Goal: Information Seeking & Learning: Find contact information

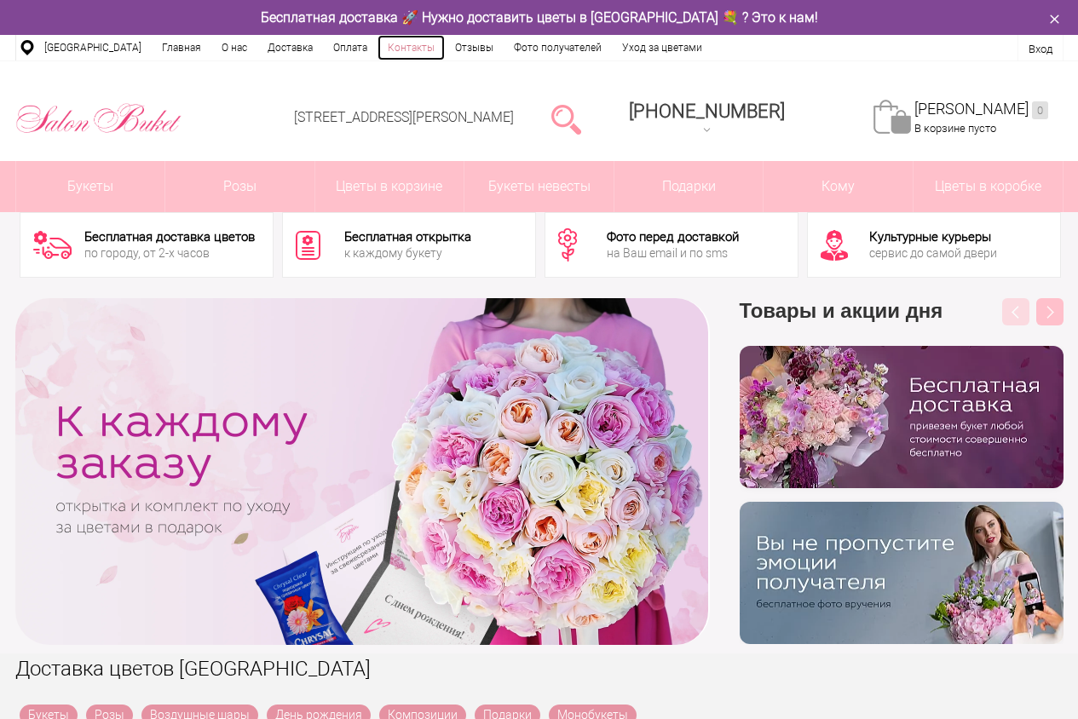
click at [410, 49] on link "Контакты" at bounding box center [411, 48] width 67 height 26
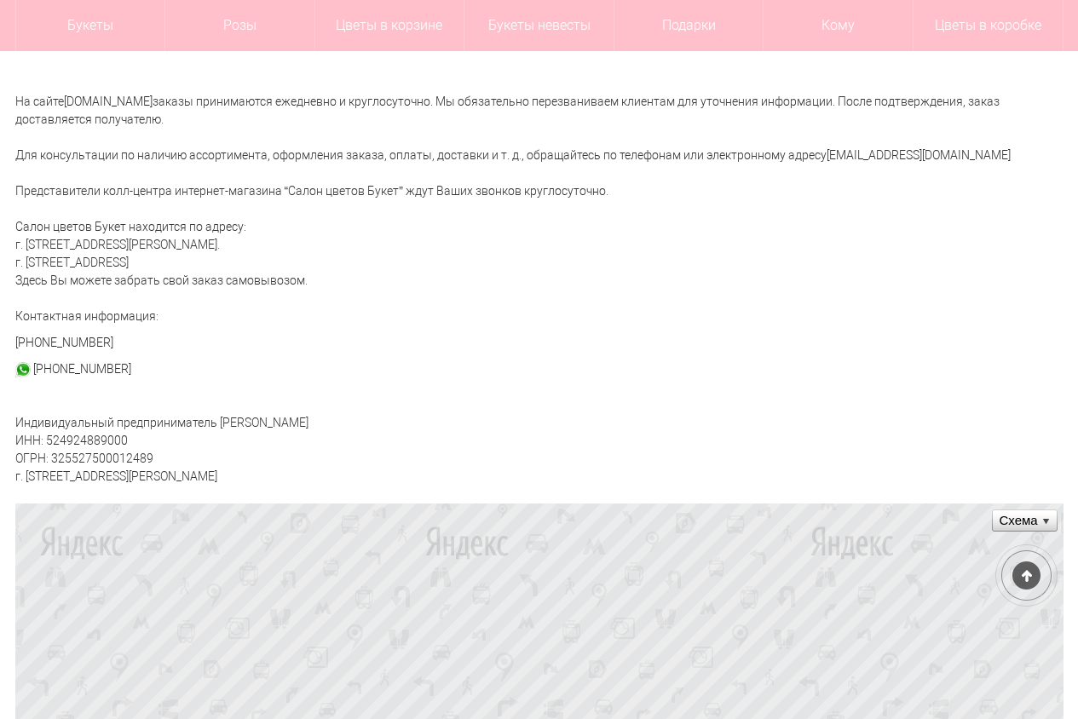
scroll to position [341, 0]
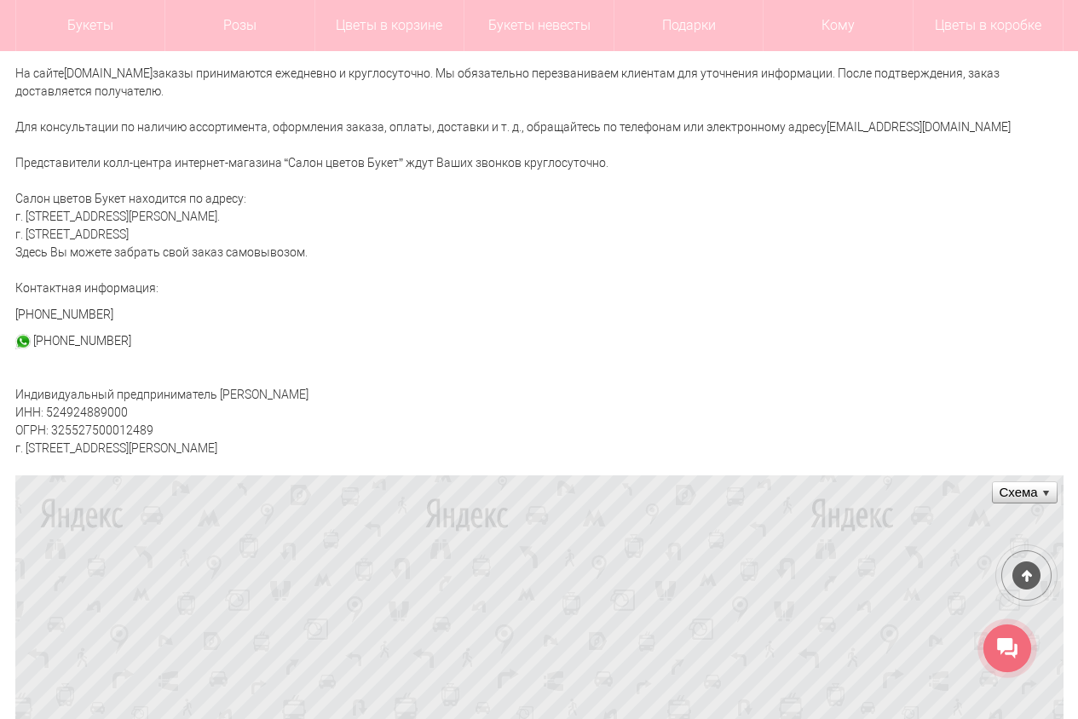
drag, startPoint x: 402, startPoint y: 391, endPoint x: 215, endPoint y: 398, distance: 187.6
click at [215, 398] on div "Контактная информация О компании Оплата Доставка Контакты Обратная связь Уход з…" at bounding box center [540, 627] width 1074 height 1615
copy div "[PERSON_NAME]"
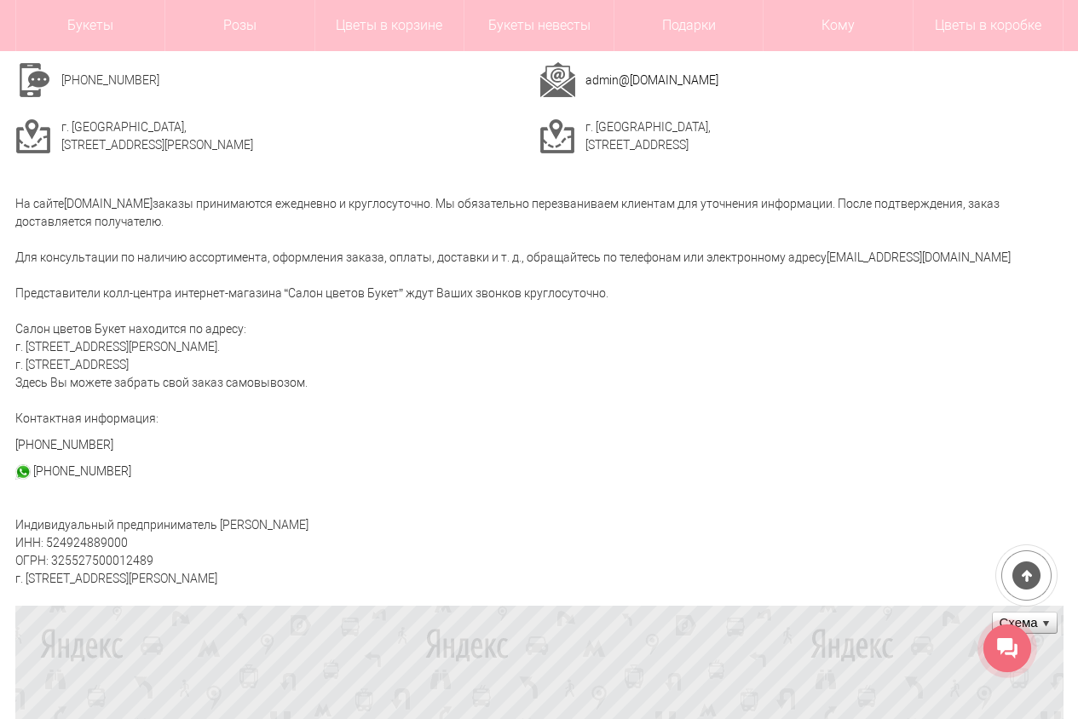
scroll to position [170, 0]
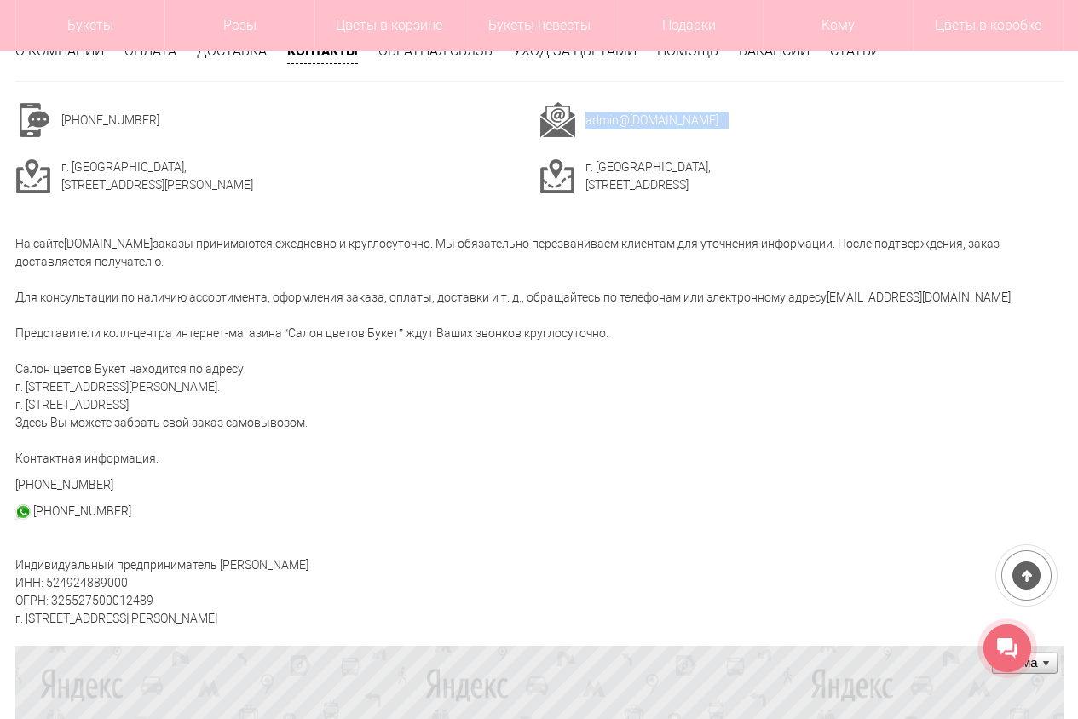
drag, startPoint x: 706, startPoint y: 109, endPoint x: 584, endPoint y: 118, distance: 123.1
click at [584, 118] on tr "admin @[DOMAIN_NAME]" at bounding box center [801, 120] width 524 height 36
copy tr "admin @[DOMAIN_NAME]"
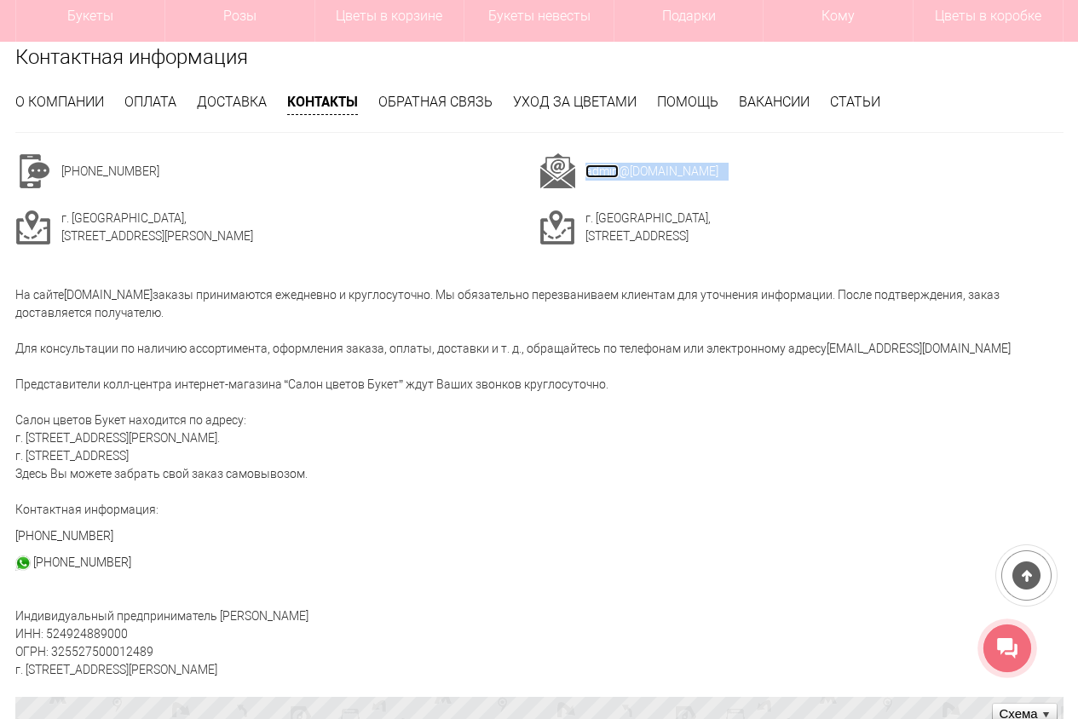
scroll to position [0, 0]
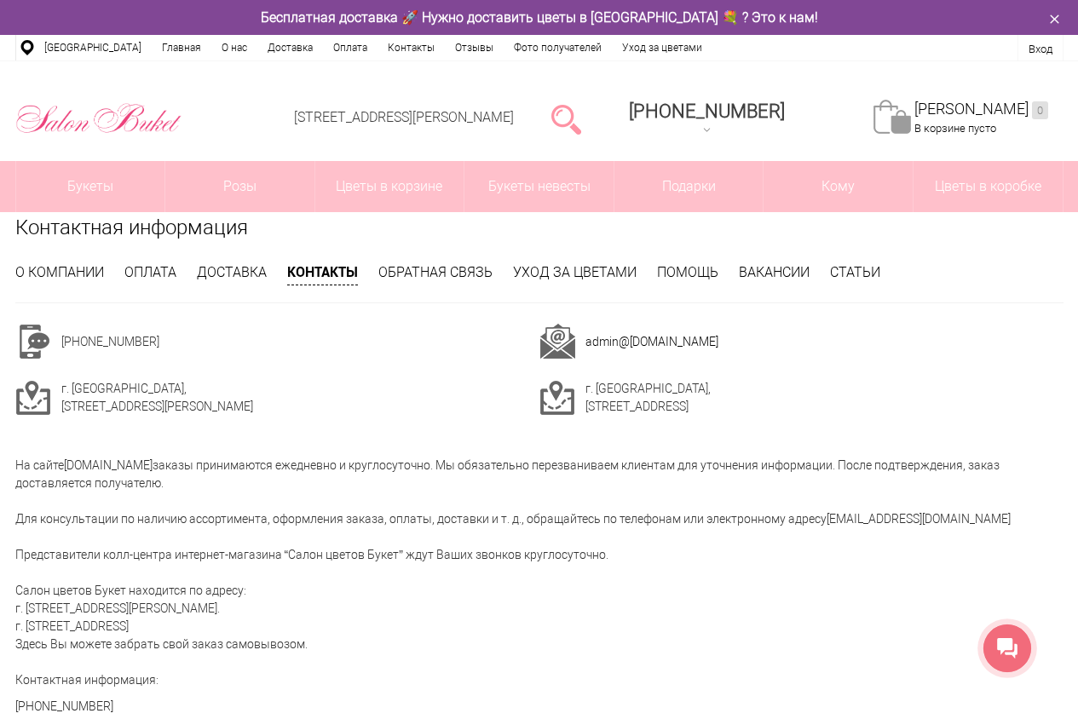
click at [712, 342] on td "admin @[DOMAIN_NAME]" at bounding box center [824, 342] width 478 height 36
drag, startPoint x: 700, startPoint y: 341, endPoint x: 593, endPoint y: 329, distance: 108.0
click at [592, 330] on td "admin @[DOMAIN_NAME]" at bounding box center [824, 342] width 478 height 36
click at [738, 343] on td "admin @[DOMAIN_NAME]" at bounding box center [824, 342] width 478 height 36
drag, startPoint x: 699, startPoint y: 344, endPoint x: 585, endPoint y: 346, distance: 113.4
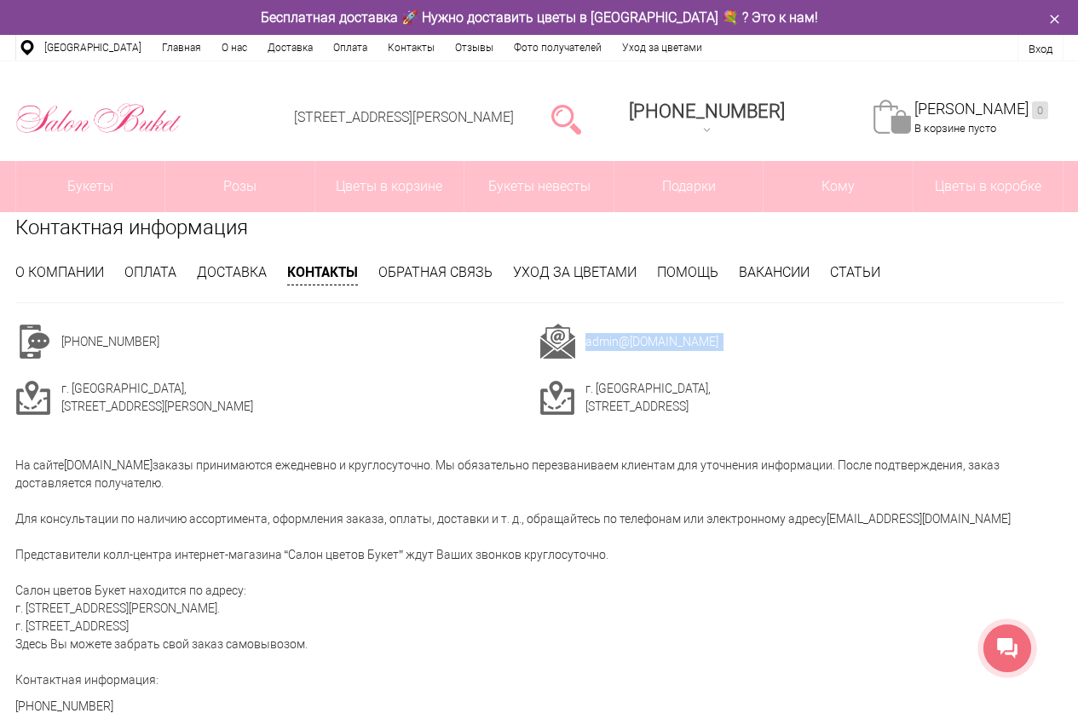
click at [581, 348] on tr "admin @[DOMAIN_NAME]" at bounding box center [801, 342] width 524 height 36
copy tr "admin @[DOMAIN_NAME]"
